Goal: Transaction & Acquisition: Purchase product/service

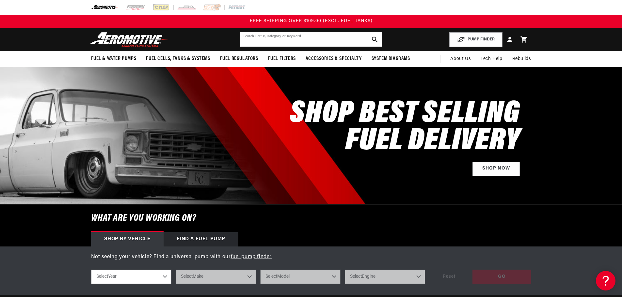
click at [303, 39] on input "text" at bounding box center [311, 39] width 142 height 14
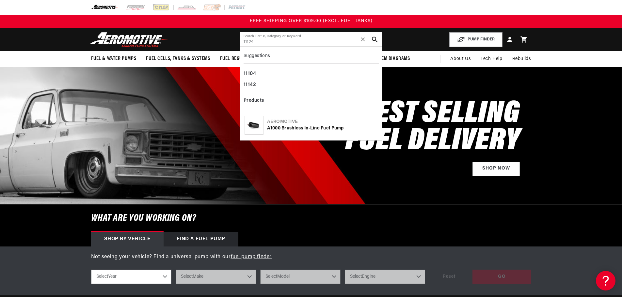
type input "11124"
click at [306, 126] on div "A1000 Brushless In-Line Fuel Pump" at bounding box center [322, 128] width 111 height 7
